Goal: Task Accomplishment & Management: Understand process/instructions

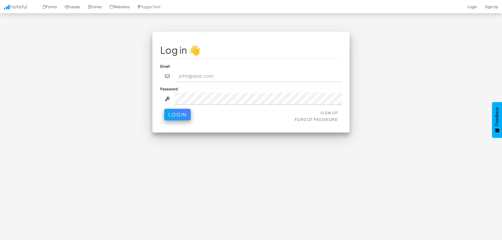
click at [201, 81] on input "email" at bounding box center [258, 76] width 167 height 12
type input "pharris7@gmail.com"
click at [182, 111] on button "Login" at bounding box center [177, 113] width 27 height 12
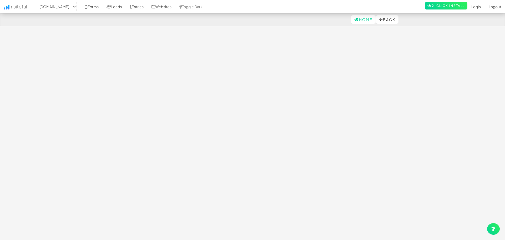
select select "2395"
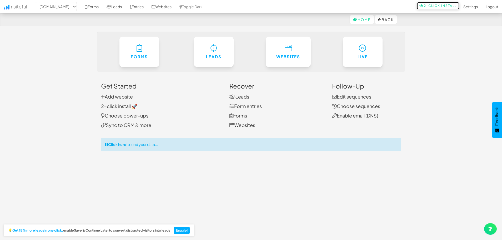
click at [445, 7] on link "2-Click Install" at bounding box center [438, 5] width 43 height 7
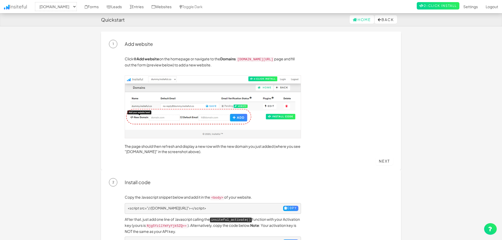
select select "2395"
drag, startPoint x: 206, startPoint y: 58, endPoint x: 218, endPoint y: 59, distance: 12.4
click at [218, 59] on div "Click Add website on the homepage or navigate to the Domains app.insiteful.co/d…" at bounding box center [251, 105] width 284 height 114
click at [218, 59] on p "Click Add website on the homepage or navigate to the Domains app.insiteful.co/d…" at bounding box center [213, 61] width 176 height 11
click at [389, 19] on button "Back" at bounding box center [386, 19] width 22 height 8
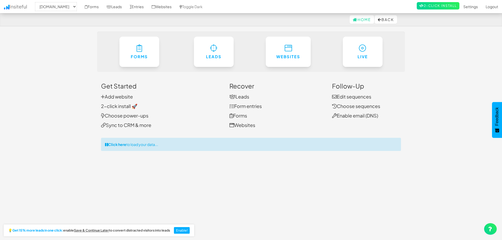
select select "2395"
click at [176, 8] on link "Websites" at bounding box center [162, 6] width 28 height 13
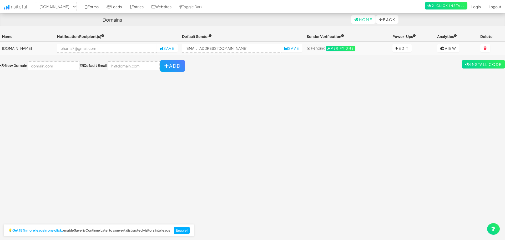
select select "2395"
click at [445, 48] on link "View" at bounding box center [446, 48] width 22 height 8
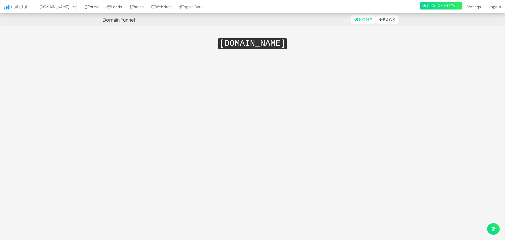
select select "2395"
click at [429, 7] on link "2-Click Install" at bounding box center [438, 5] width 43 height 7
click at [433, 6] on link "2-Click Install" at bounding box center [438, 5] width 43 height 7
click at [385, 21] on button "Back" at bounding box center [386, 19] width 22 height 8
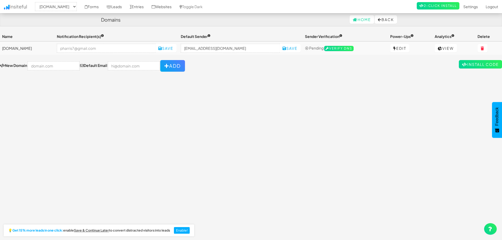
select select "2395"
click at [433, 4] on link "2-Click Install" at bounding box center [438, 5] width 43 height 7
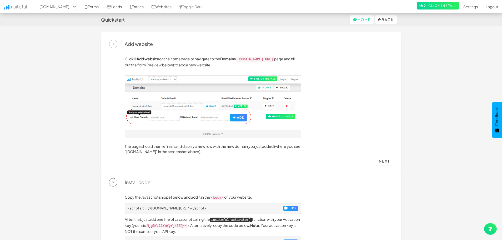
select select "2395"
click at [206, 64] on p "Click Add website on the homepage or navigate to the Domains [DOMAIN_NAME][URL]…" at bounding box center [213, 61] width 176 height 11
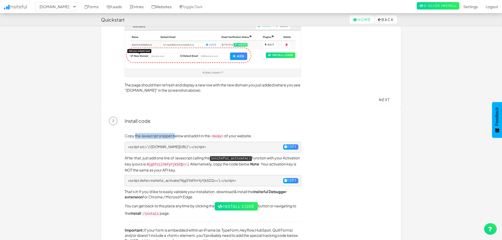
drag, startPoint x: 137, startPoint y: 133, endPoint x: 176, endPoint y: 134, distance: 38.4
click at [176, 134] on p "Copy the Javascript snippet below and add it in the <body> of your website." at bounding box center [213, 136] width 176 height 6
drag, startPoint x: 174, startPoint y: 133, endPoint x: 214, endPoint y: 135, distance: 40.1
click at [214, 135] on p "Copy the Javascript snippet below and add it in the <body> of your website." at bounding box center [213, 136] width 176 height 6
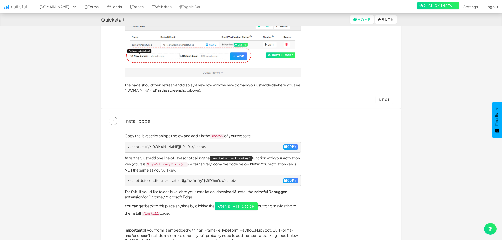
click at [214, 135] on code "<body>" at bounding box center [217, 136] width 14 height 5
click at [290, 147] on button "Copy" at bounding box center [290, 146] width 15 height 5
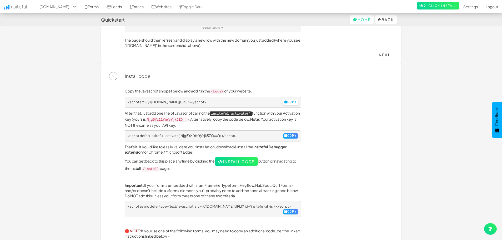
scroll to position [123, 0]
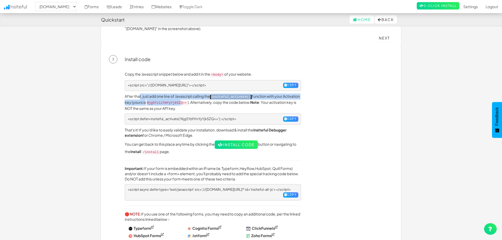
drag, startPoint x: 172, startPoint y: 99, endPoint x: 179, endPoint y: 99, distance: 7.1
click at [178, 99] on p "After that, just add one line of Javascript calling the insiteful_activate() fu…" at bounding box center [213, 101] width 176 height 17
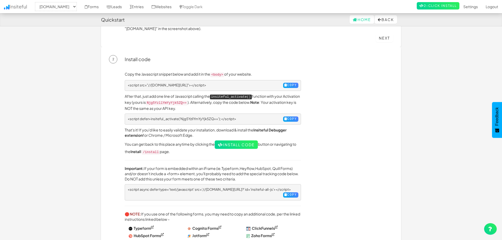
click at [213, 108] on p "After that, just add one line of Javascript calling the insiteful_activate() fu…" at bounding box center [213, 101] width 176 height 17
click at [289, 117] on button "Copy" at bounding box center [290, 118] width 15 height 5
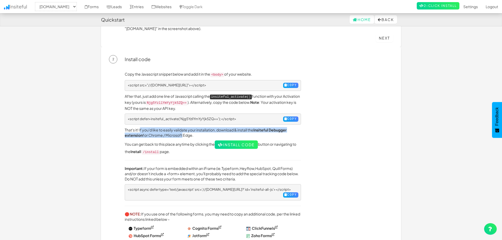
drag, startPoint x: 168, startPoint y: 128, endPoint x: 181, endPoint y: 131, distance: 13.2
click at [181, 131] on p "That's it! If you'd like to easily validate your installation, download & insta…" at bounding box center [213, 132] width 176 height 11
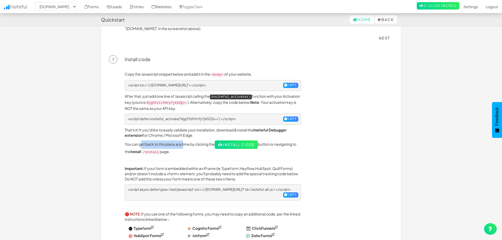
drag, startPoint x: 155, startPoint y: 138, endPoint x: 200, endPoint y: 141, distance: 45.1
click at [197, 141] on p "You can get back to this place anytime by clicking the Install Code button or n…" at bounding box center [213, 147] width 176 height 14
click at [200, 141] on p "You can get back to this place anytime by clicking the Install Code button or n…" at bounding box center [213, 147] width 176 height 14
drag, startPoint x: 152, startPoint y: 141, endPoint x: 197, endPoint y: 143, distance: 44.8
click at [197, 143] on p "You can get back to this place anytime by clicking the Install Code button or n…" at bounding box center [213, 147] width 176 height 14
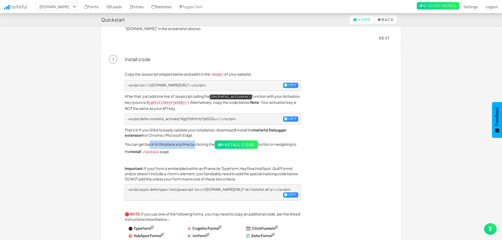
click at [197, 143] on p "You can get back to this place anytime by clicking the Install Code button or n…" at bounding box center [213, 147] width 176 height 14
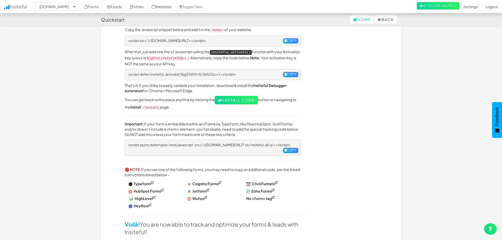
scroll to position [184, 0]
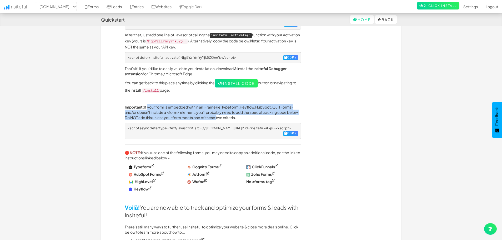
drag, startPoint x: 189, startPoint y: 106, endPoint x: 230, endPoint y: 112, distance: 41.3
click at [230, 112] on p "Important: If your form is embedded within an iFrame (ie. Typeform , Heyflow , …" at bounding box center [213, 112] width 176 height 16
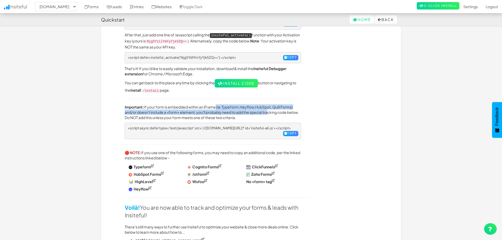
drag, startPoint x: 214, startPoint y: 106, endPoint x: 269, endPoint y: 110, distance: 55.4
click at [269, 110] on p "Important: If your form is embedded within an iFrame (ie. Typeform , Heyflow , …" at bounding box center [213, 112] width 176 height 16
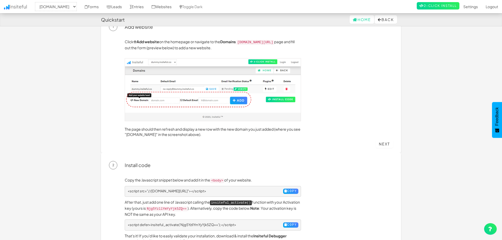
scroll to position [0, 0]
